Goal: Task Accomplishment & Management: Complete application form

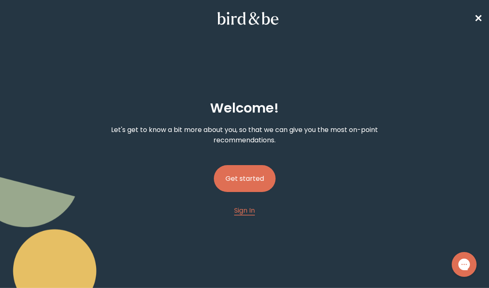
click at [265, 172] on button "Get started" at bounding box center [245, 178] width 62 height 27
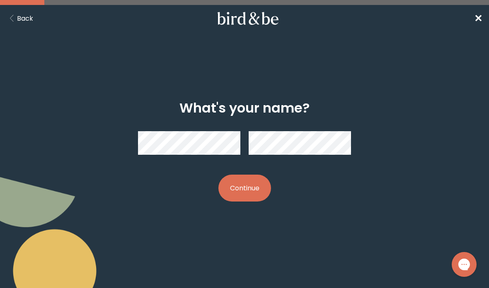
click at [244, 189] on button "Continue" at bounding box center [244, 188] width 53 height 27
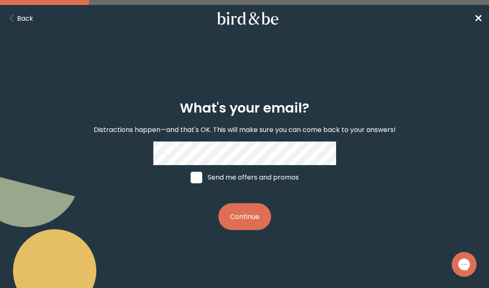
click at [244, 228] on button "Continue" at bounding box center [244, 216] width 53 height 27
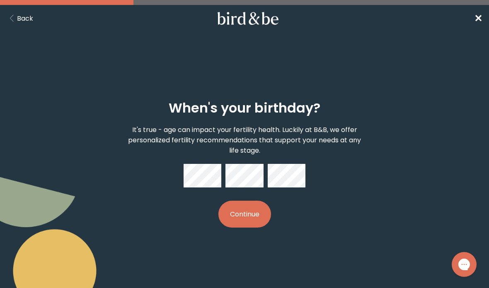
click at [260, 212] on button "Continue" at bounding box center [244, 214] width 53 height 27
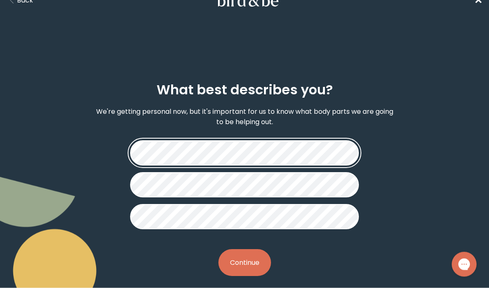
scroll to position [27, 0]
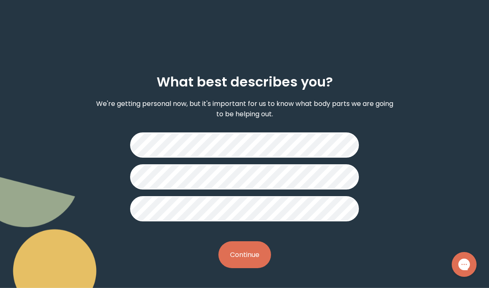
click at [258, 257] on button "Continue" at bounding box center [244, 255] width 53 height 27
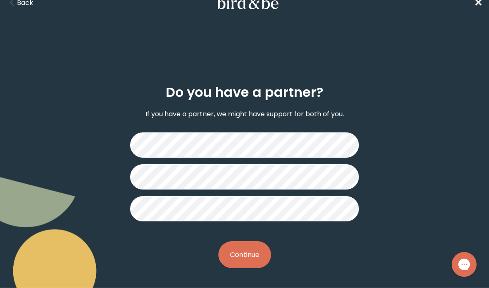
click at [258, 248] on button "Continue" at bounding box center [244, 255] width 53 height 27
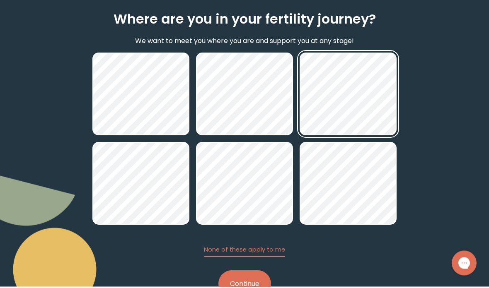
scroll to position [87, 0]
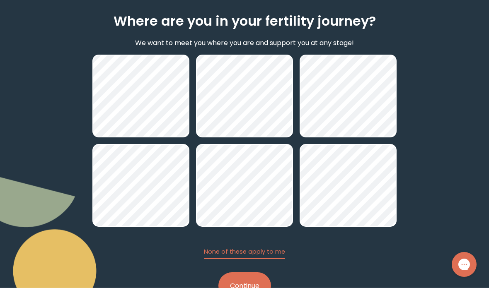
click at [247, 279] on button "Continue" at bounding box center [244, 286] width 53 height 27
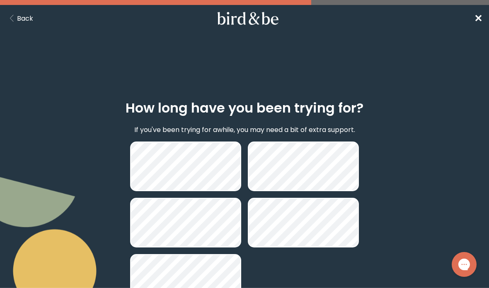
click at [20, 14] on button "Back" at bounding box center [20, 18] width 27 height 10
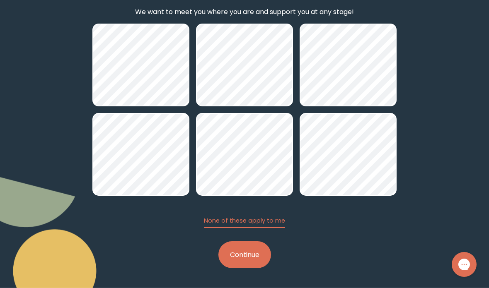
click at [242, 254] on button "Continue" at bounding box center [244, 255] width 53 height 27
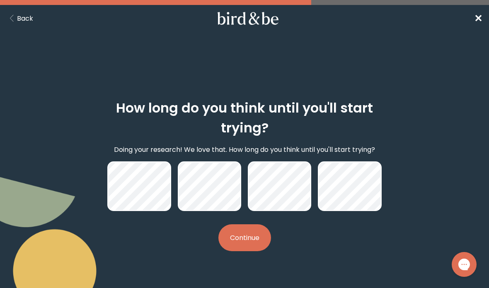
click at [255, 231] on button "Continue" at bounding box center [244, 238] width 53 height 27
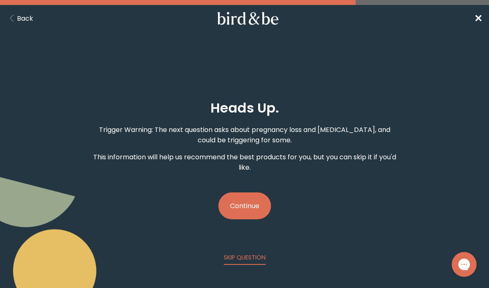
click at [240, 204] on button "Continue" at bounding box center [244, 206] width 53 height 27
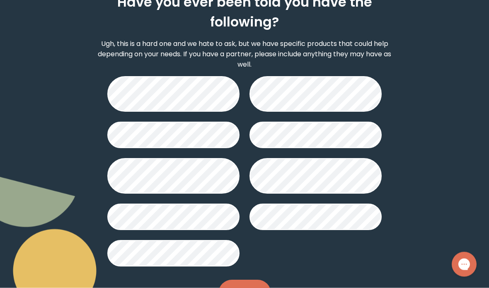
scroll to position [113, 0]
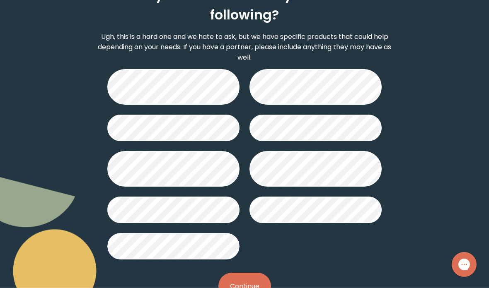
click at [230, 288] on button "Continue" at bounding box center [244, 286] width 53 height 27
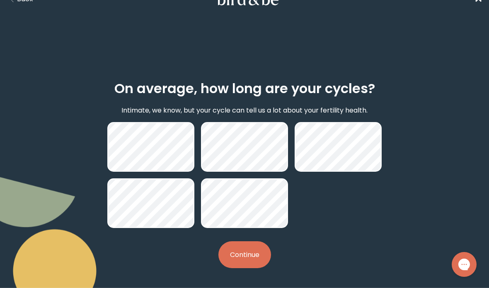
click at [242, 246] on button "Continue" at bounding box center [244, 255] width 53 height 27
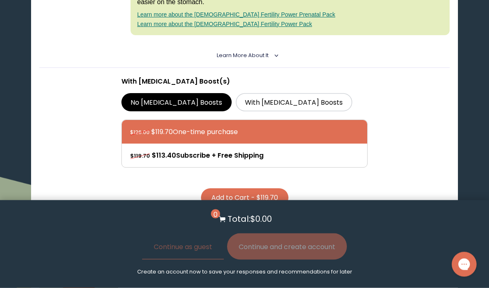
scroll to position [320, 0]
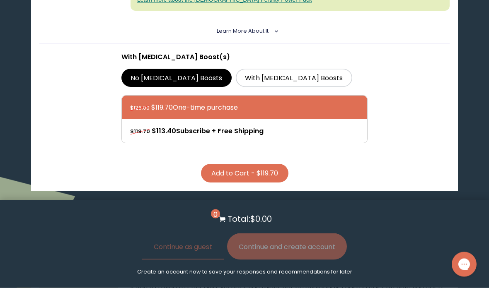
click at [267, 164] on button "Add to Cart - $119.70" at bounding box center [244, 173] width 87 height 19
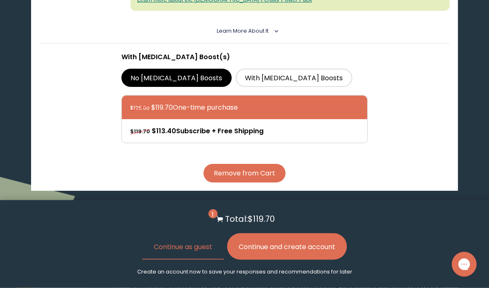
scroll to position [321, 0]
click at [329, 260] on button "Continue and create account" at bounding box center [287, 247] width 120 height 27
